Goal: Transaction & Acquisition: Purchase product/service

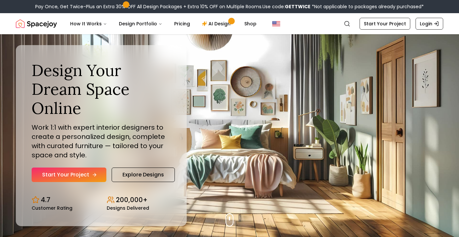
click at [88, 175] on link "Start Your Project" at bounding box center [69, 174] width 75 height 14
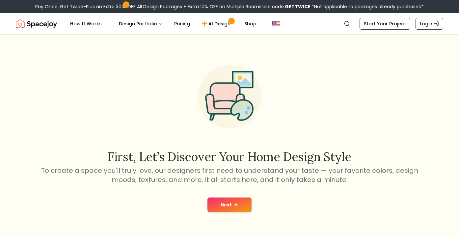
click at [228, 202] on button "Next" at bounding box center [229, 204] width 44 height 14
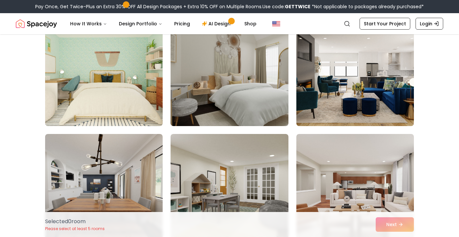
scroll to position [87, 0]
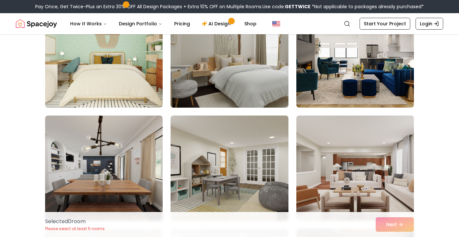
click at [228, 202] on img at bounding box center [228, 167] width 117 height 105
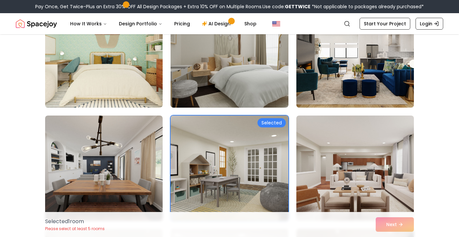
click at [259, 140] on img at bounding box center [228, 168] width 123 height 111
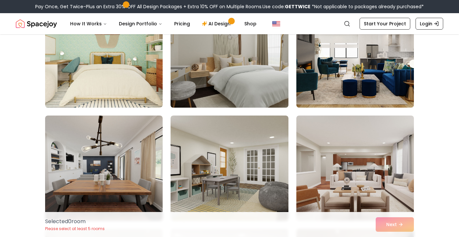
click at [262, 84] on img at bounding box center [228, 55] width 123 height 111
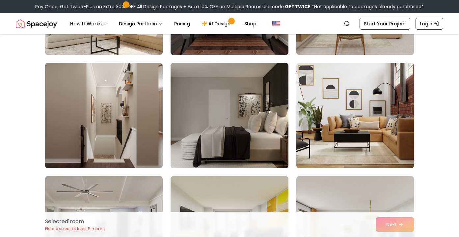
scroll to position [594, 0]
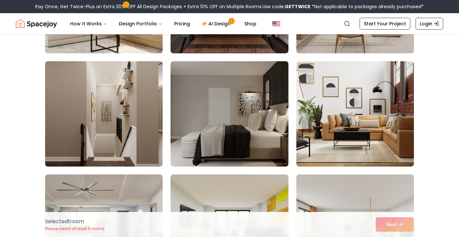
click at [262, 84] on img at bounding box center [228, 113] width 117 height 105
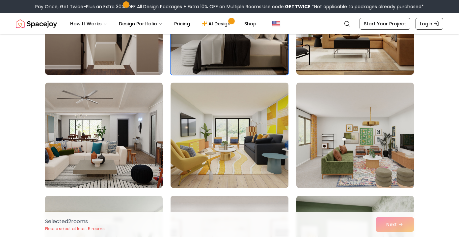
scroll to position [728, 0]
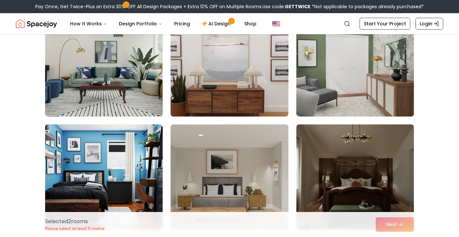
click at [339, 90] on img at bounding box center [354, 64] width 123 height 111
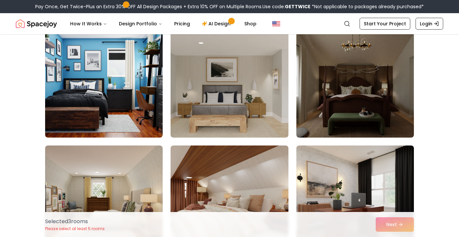
click at [339, 90] on img at bounding box center [354, 84] width 117 height 105
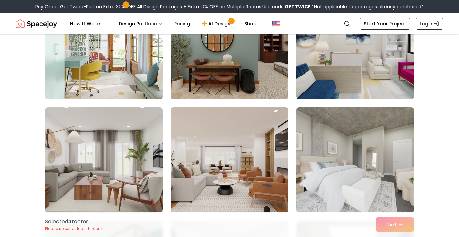
scroll to position [1254, 0]
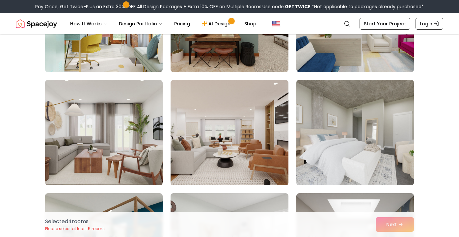
click at [359, 134] on img at bounding box center [354, 132] width 123 height 111
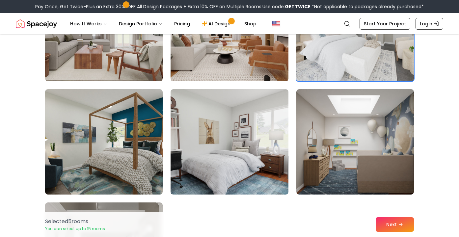
scroll to position [1358, 0]
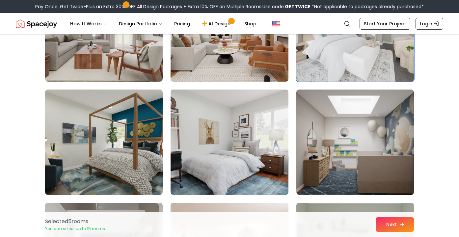
click at [385, 221] on button "Next" at bounding box center [394, 224] width 38 height 14
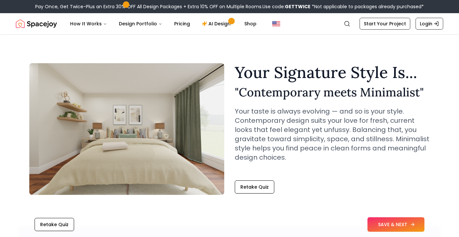
click at [401, 219] on button "SAVE & NEXT" at bounding box center [395, 224] width 57 height 14
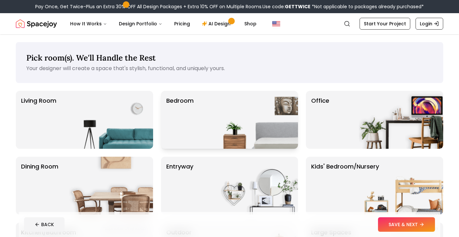
click at [260, 136] on img at bounding box center [255, 120] width 84 height 58
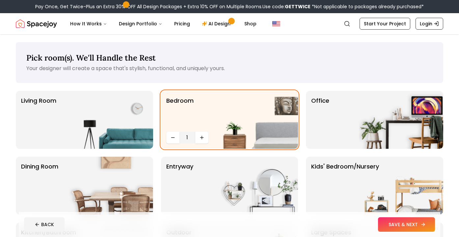
click at [409, 221] on button "SAVE & NEXT" at bounding box center [406, 224] width 57 height 14
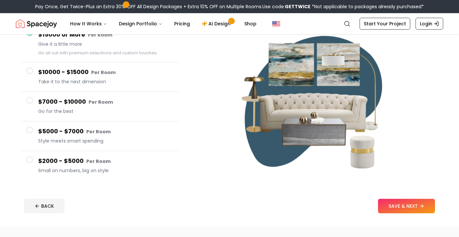
scroll to position [73, 0]
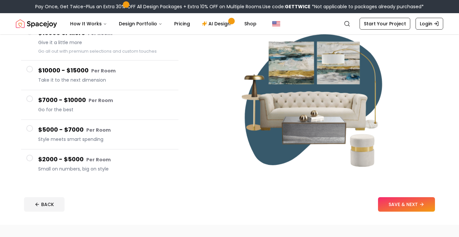
click at [97, 169] on span "Small on numbers, big on style" at bounding box center [105, 168] width 135 height 7
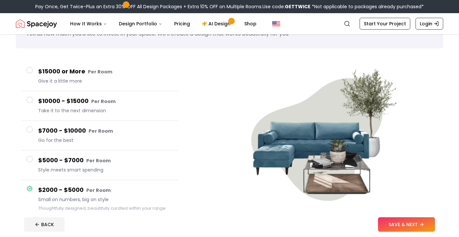
scroll to position [35, 0]
click at [402, 221] on button "SAVE & NEXT" at bounding box center [406, 224] width 57 height 14
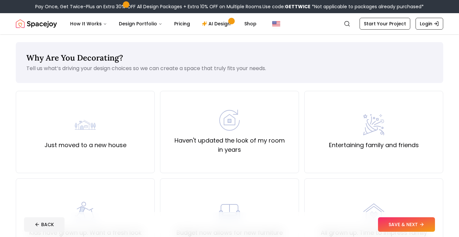
click at [402, 221] on button "SAVE & NEXT" at bounding box center [406, 224] width 57 height 14
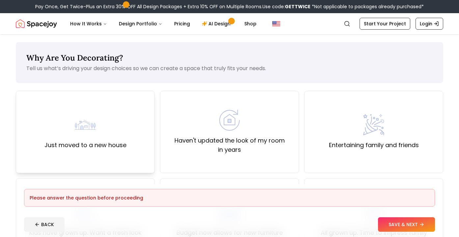
click at [143, 138] on div "Just moved to a new house" at bounding box center [85, 132] width 139 height 82
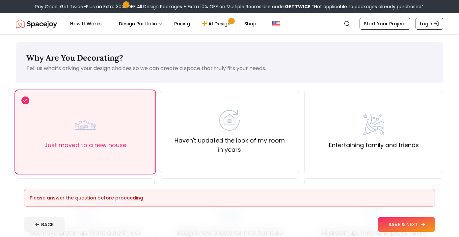
click at [412, 221] on button "SAVE & NEXT" at bounding box center [406, 224] width 57 height 14
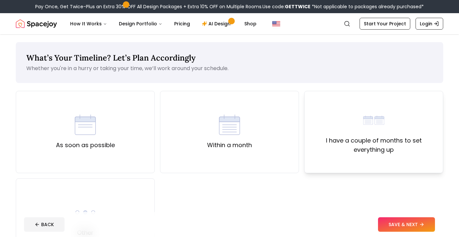
click at [378, 154] on label "I have a couple of months to set everything up" at bounding box center [374, 145] width 128 height 18
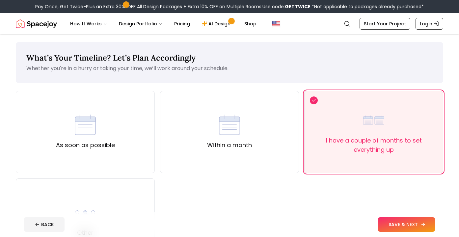
click at [418, 222] on button "SAVE & NEXT" at bounding box center [406, 224] width 57 height 14
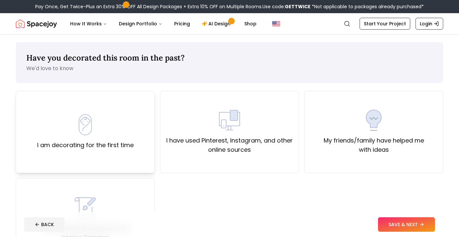
click at [126, 138] on div "I am decorating for the first time" at bounding box center [85, 132] width 96 height 36
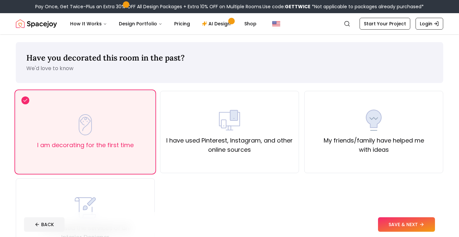
click at [288, 177] on div "I am decorating for the first time I have used Pinterest, Instagram, and other …" at bounding box center [229, 176] width 427 height 170
click at [279, 155] on div "I have used Pinterest, Instagram, and other online sources" at bounding box center [229, 132] width 139 height 82
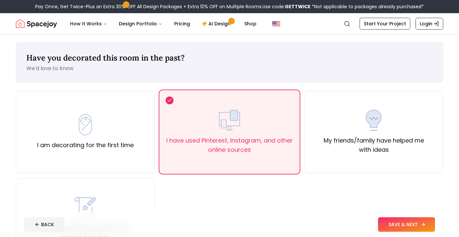
click at [395, 219] on button "SAVE & NEXT" at bounding box center [406, 224] width 57 height 14
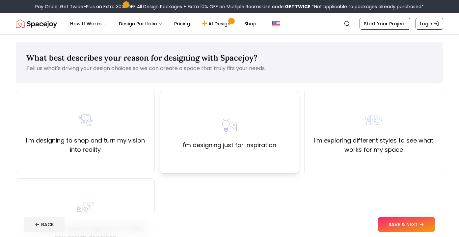
click at [212, 147] on label "I'm designing just for inspiration" at bounding box center [229, 144] width 93 height 9
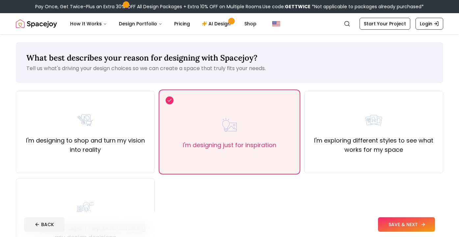
click at [405, 222] on button "SAVE & NEXT" at bounding box center [406, 224] width 57 height 14
